Goal: Task Accomplishment & Management: Use online tool/utility

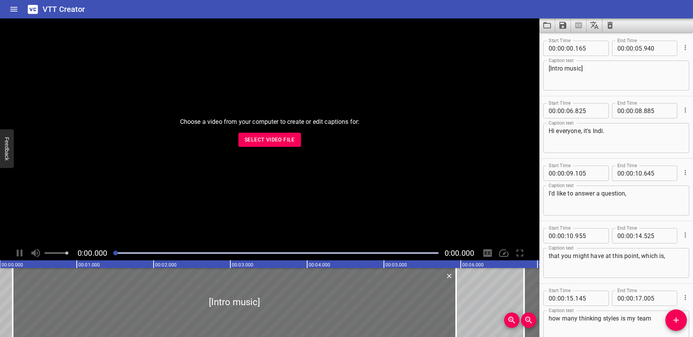
scroll to position [20750, 0]
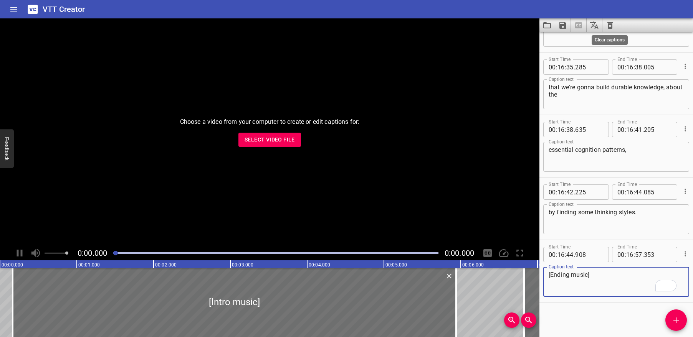
click at [609, 26] on icon "Clear captions" at bounding box center [609, 25] width 9 height 9
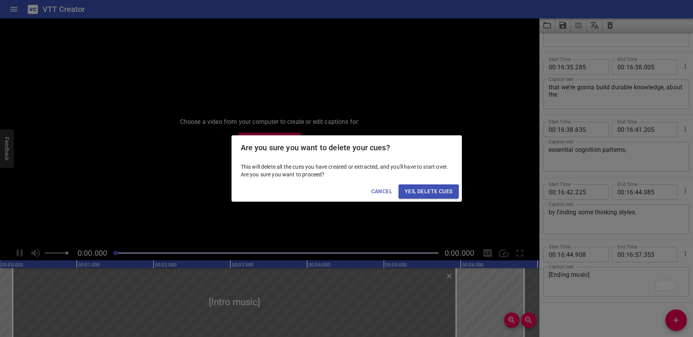
click at [434, 191] on span "Yes, Delete Cues" at bounding box center [429, 192] width 48 height 10
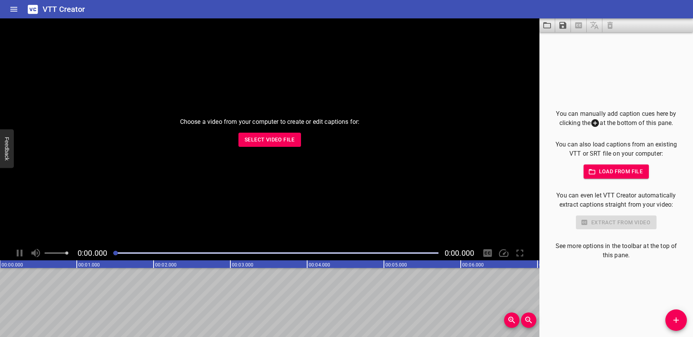
click at [271, 130] on div "Choose a video from your computer to create or edit captions for: Select Video …" at bounding box center [269, 132] width 539 height 228
click at [271, 140] on span "Select Video File" at bounding box center [269, 140] width 50 height 10
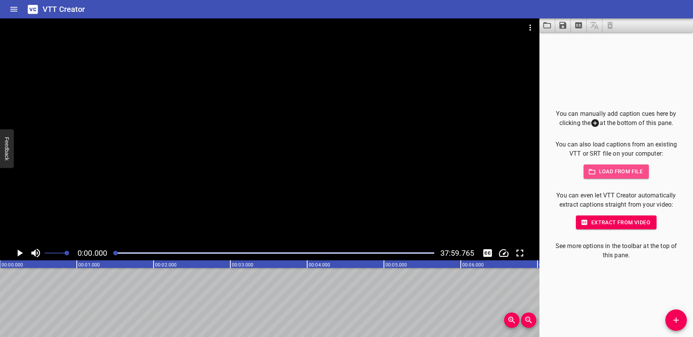
click at [641, 166] on button "Load from file" at bounding box center [616, 172] width 66 height 14
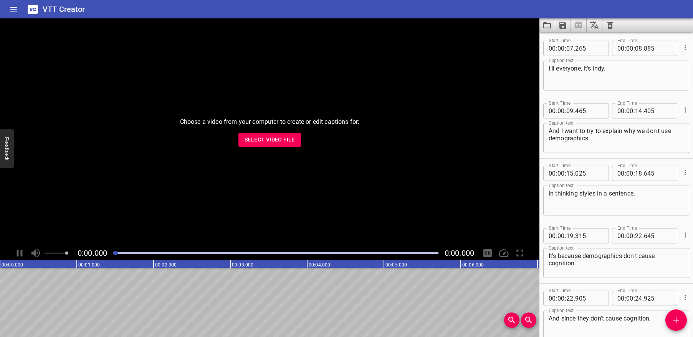
click at [604, 69] on textarea "Hi everyone, it's Indy." at bounding box center [615, 76] width 135 height 22
type textarea "Hi everyone, it's Indi."
click at [320, 179] on div "Choose a video from your computer to create or edit captions for: Select Video …" at bounding box center [269, 132] width 539 height 228
click at [255, 138] on span "Select Video File" at bounding box center [269, 140] width 50 height 10
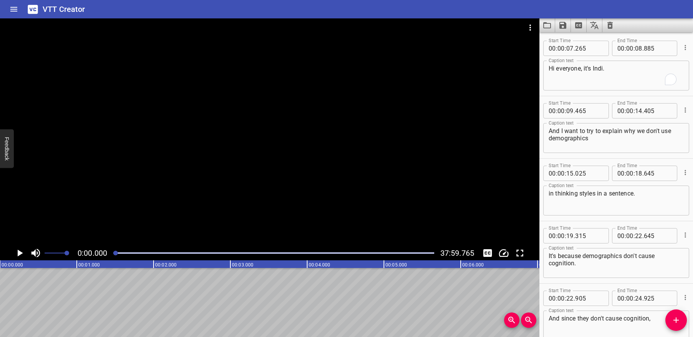
click at [672, 319] on icon "Add Cue" at bounding box center [675, 320] width 9 height 9
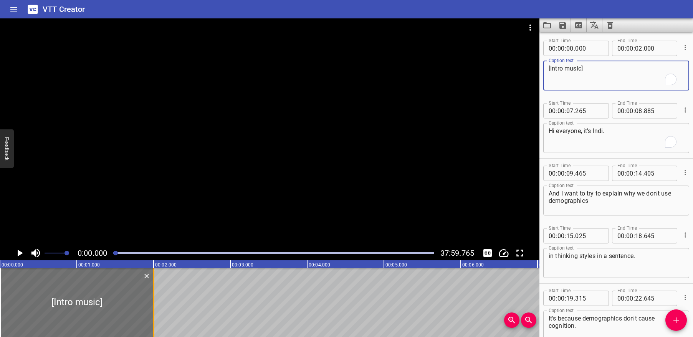
type textarea "[Intro music]"
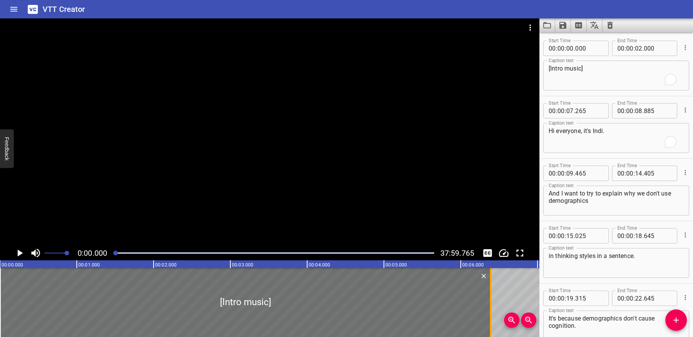
drag, startPoint x: 152, startPoint y: 283, endPoint x: 489, endPoint y: 282, distance: 337.0
click at [489, 282] on div at bounding box center [491, 302] width 8 height 69
type input "06"
type input "390"
click at [510, 280] on div at bounding box center [511, 302] width 2 height 69
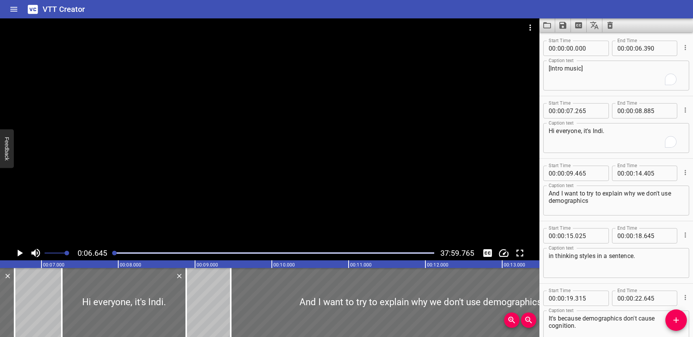
scroll to position [0, 510]
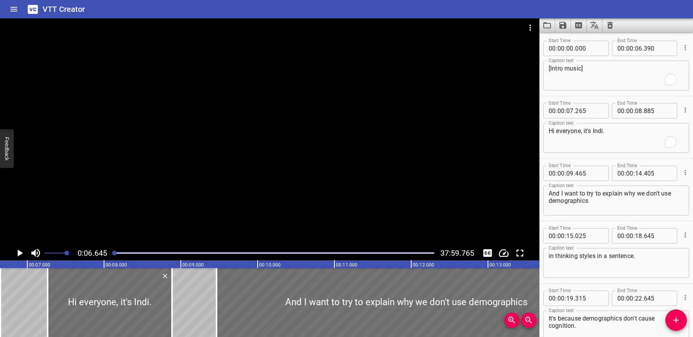
drag, startPoint x: 111, startPoint y: 253, endPoint x: 49, endPoint y: 250, distance: 62.2
click at [109, 254] on div at bounding box center [274, 253] width 330 height 11
click at [18, 253] on icon "Play/Pause" at bounding box center [20, 253] width 5 height 7
click at [17, 254] on icon "Play/Pause" at bounding box center [20, 253] width 6 height 7
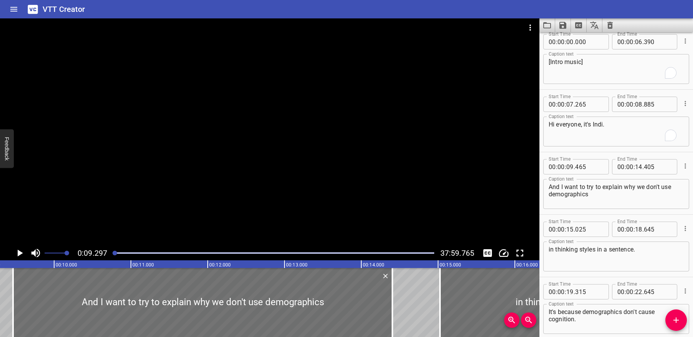
scroll to position [0, 0]
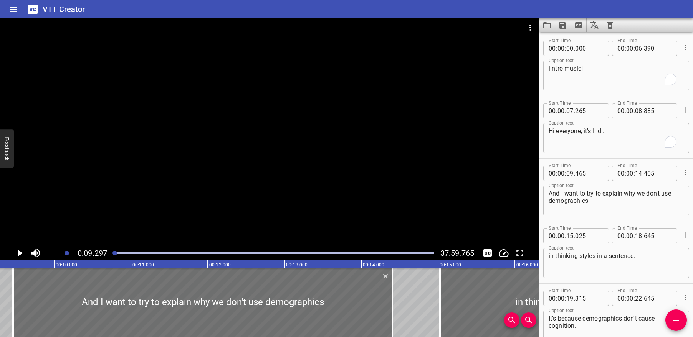
click at [646, 47] on input "390" at bounding box center [658, 48] width 28 height 15
drag, startPoint x: 117, startPoint y: 253, endPoint x: 113, endPoint y: 253, distance: 4.2
click at [114, 253] on div at bounding box center [114, 253] width 5 height 5
type input "390"
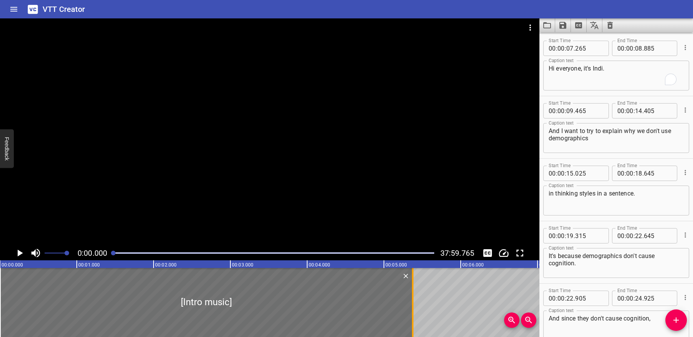
drag, startPoint x: 512, startPoint y: 280, endPoint x: 414, endPoint y: 281, distance: 97.9
click at [414, 281] on div at bounding box center [413, 302] width 8 height 69
type input "05"
type input "115"
click at [17, 251] on icon "Play/Pause" at bounding box center [20, 254] width 12 height 12
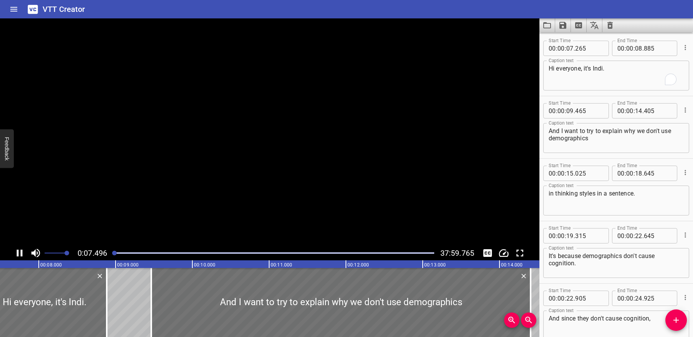
scroll to position [0, 594]
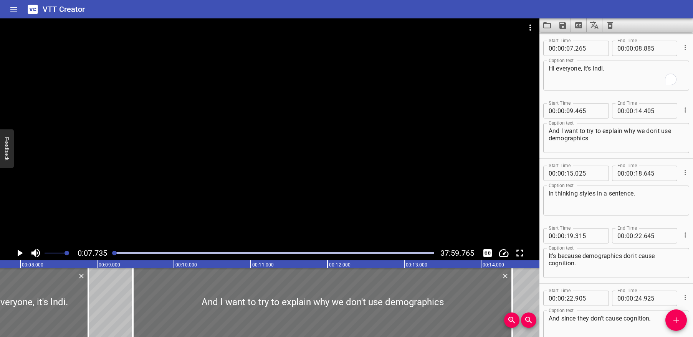
drag, startPoint x: 116, startPoint y: 255, endPoint x: 111, endPoint y: 253, distance: 4.6
click at [112, 253] on div at bounding box center [114, 253] width 5 height 5
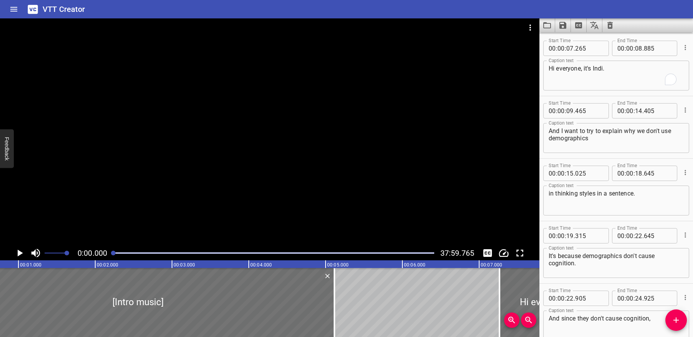
scroll to position [0, 0]
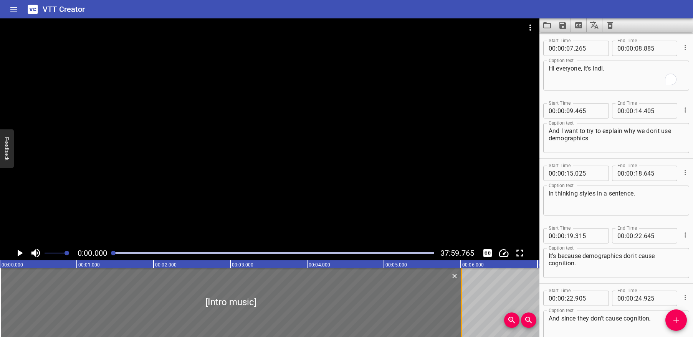
drag, startPoint x: 394, startPoint y: 281, endPoint x: 463, endPoint y: 278, distance: 68.8
click at [463, 278] on div at bounding box center [461, 302] width 8 height 69
type input "06"
type input "010"
click at [18, 252] on icon "Play/Pause" at bounding box center [20, 253] width 5 height 7
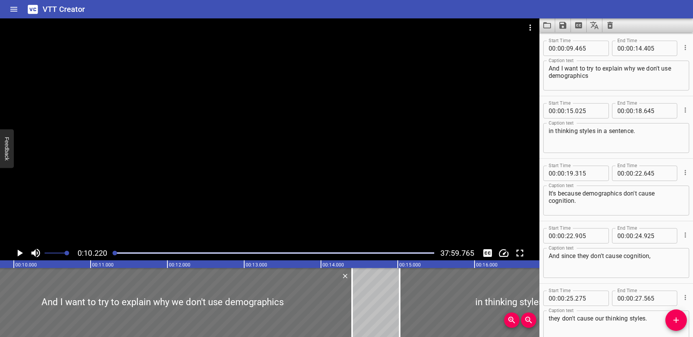
scroll to position [0, 784]
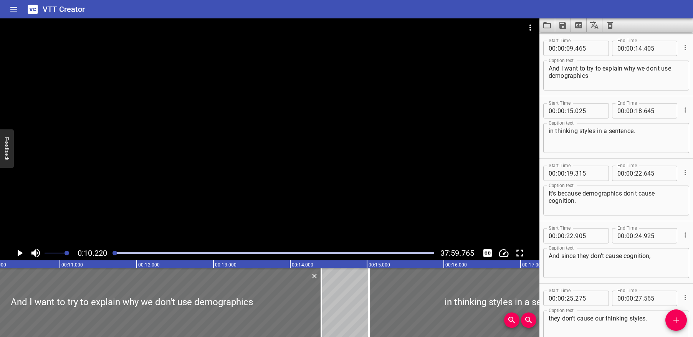
click at [561, 68] on textarea "And I want to try to explain why we don't use demographics" at bounding box center [615, 76] width 135 height 22
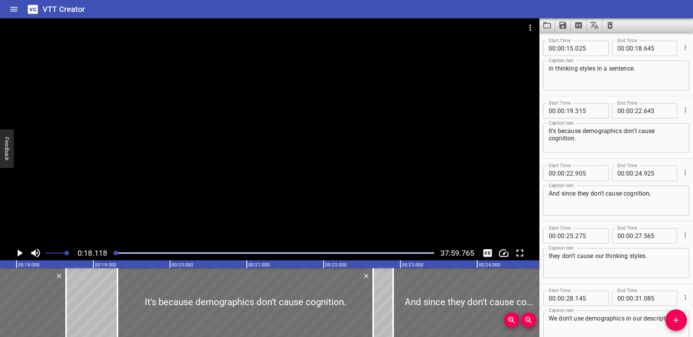
scroll to position [0, 1391]
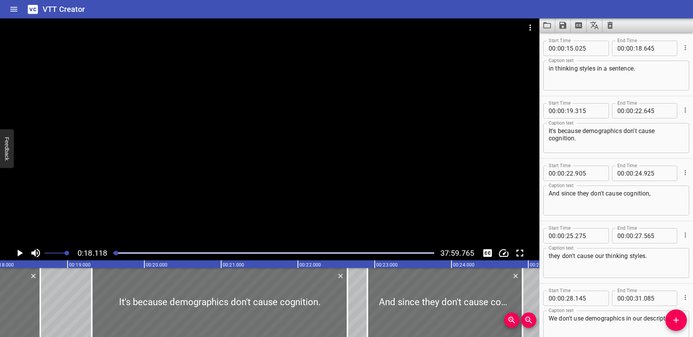
type textarea "And, I want to try to explain why we don't use demographics"
click at [594, 69] on textarea "in thinking styles in a sentence." at bounding box center [615, 76] width 135 height 22
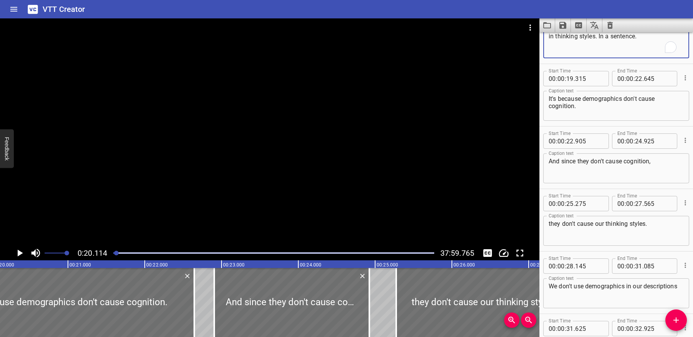
scroll to position [219, 0]
click at [637, 40] on textarea "in thinking styles. In a sentence." at bounding box center [615, 44] width 135 height 22
type textarea "in thinking styles. In a sentence,"
click at [551, 98] on textarea "It's because demographics don't cause cognition." at bounding box center [615, 107] width 135 height 22
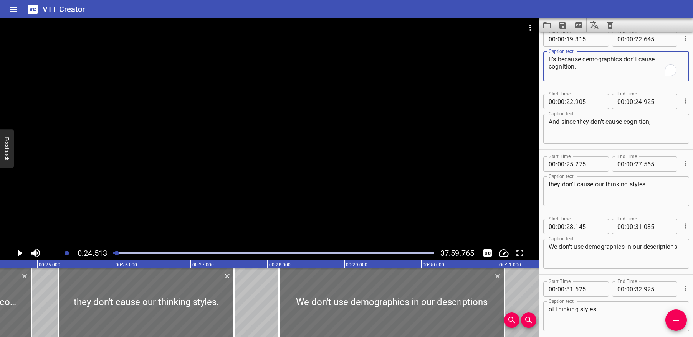
scroll to position [259, 0]
click at [603, 68] on textarea "it's because demographics don't cause cognition." at bounding box center [615, 67] width 135 height 22
type textarea "it's because demographics don't cause cognition,"
click at [552, 121] on textarea "And since they don't cause cognition," at bounding box center [615, 130] width 135 height 22
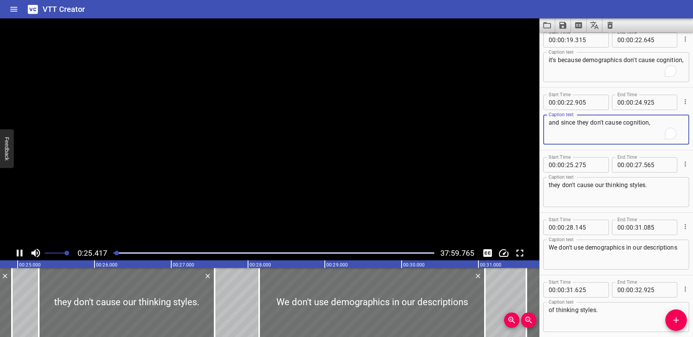
scroll to position [375, 0]
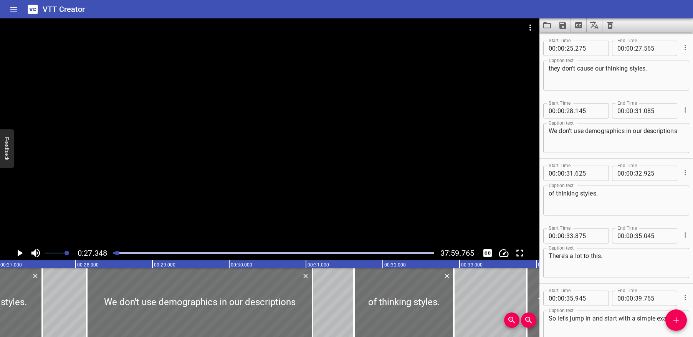
type textarea "and since they don't cause cognition,"
click at [552, 122] on div "Caption text We don't use demographics in our descriptions Caption text" at bounding box center [616, 137] width 146 height 35
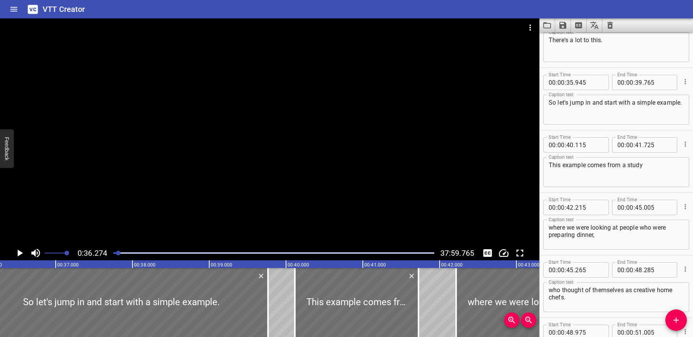
scroll to position [559, 0]
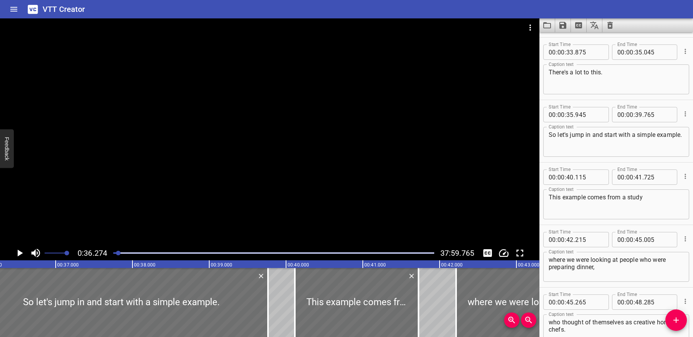
click at [622, 74] on textarea "There's a lot to this." at bounding box center [615, 80] width 135 height 22
type textarea "There's a lot to this. Heh"
click at [117, 252] on div at bounding box center [118, 253] width 5 height 5
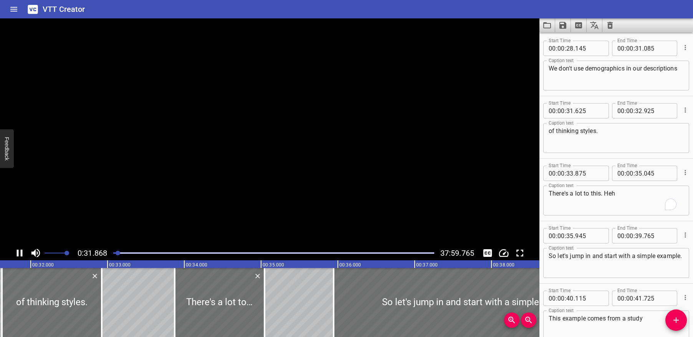
scroll to position [0, 2446]
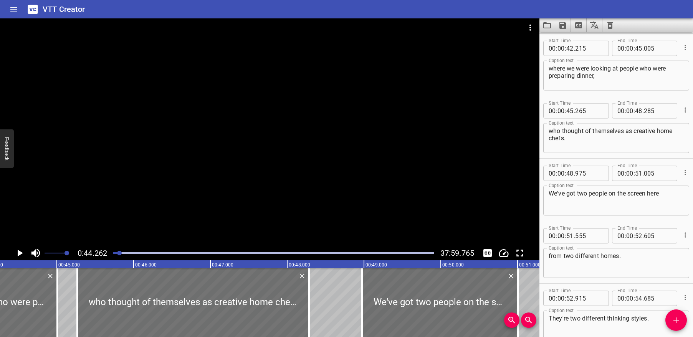
click at [647, 24] on textarea "This example comes from a study" at bounding box center [615, 13] width 135 height 22
type textarea "This example comes from a study,"
click at [645, 24] on textarea "This example comes from a study" at bounding box center [615, 13] width 135 height 22
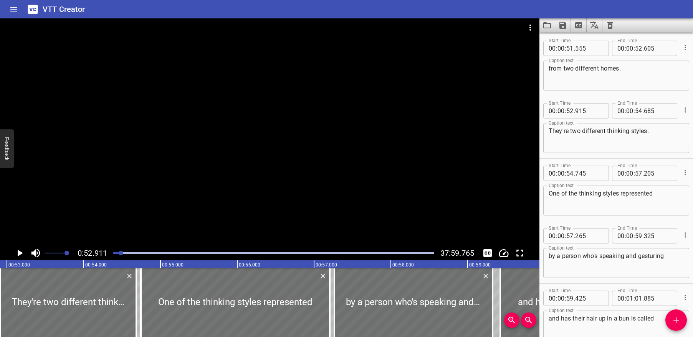
click at [207, 241] on div at bounding box center [269, 132] width 539 height 228
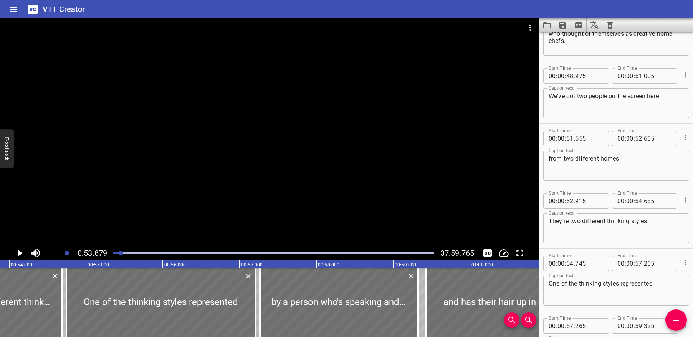
click at [546, 157] on div "from two different homes. Caption text" at bounding box center [616, 166] width 146 height 30
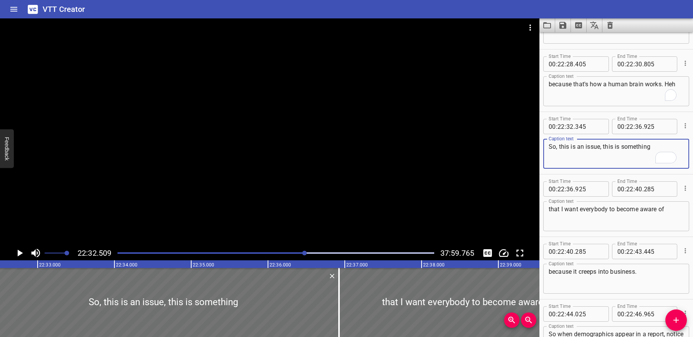
type textarea "So, this is an issue, this is something"
